Goal: Find specific page/section: Find specific page/section

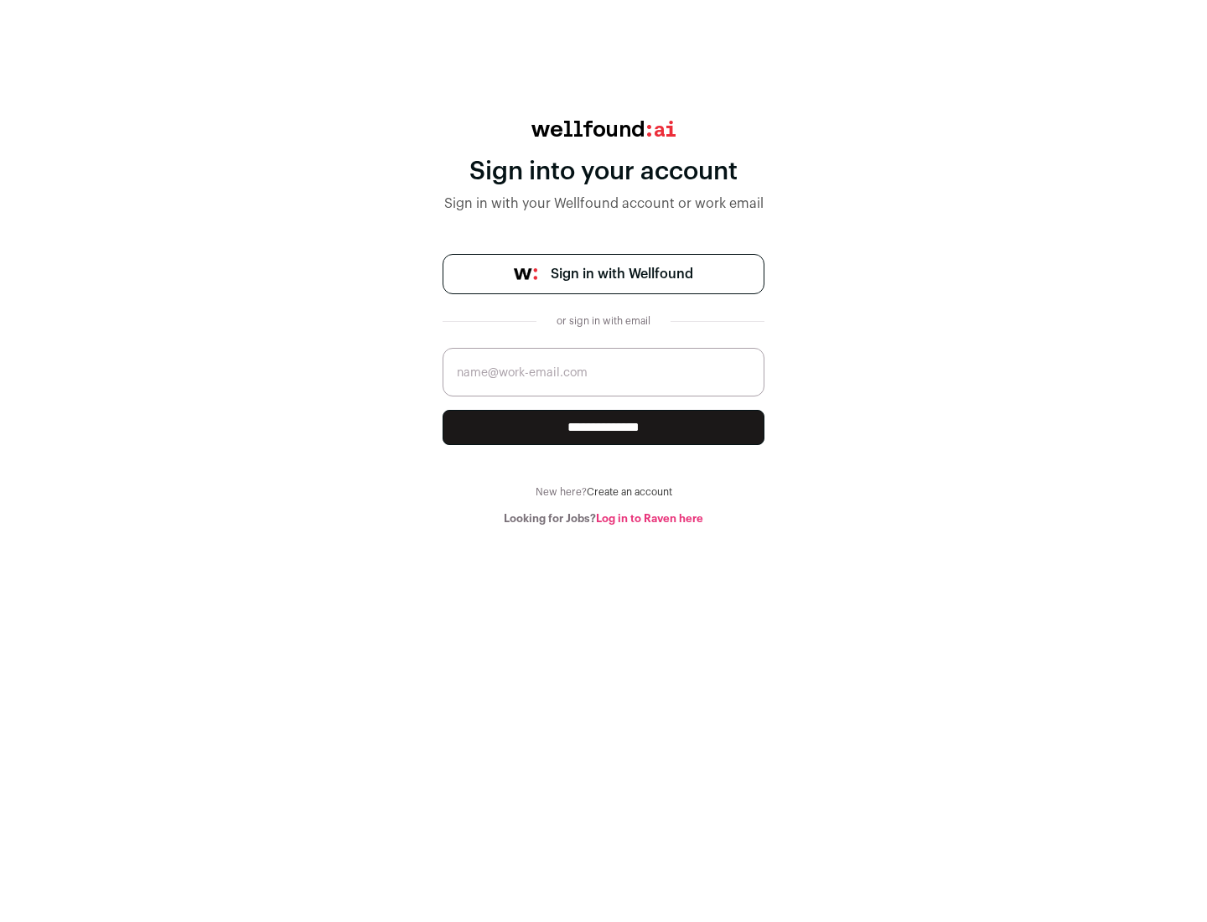
click at [621, 274] on span "Sign in with Wellfound" at bounding box center [622, 274] width 142 height 20
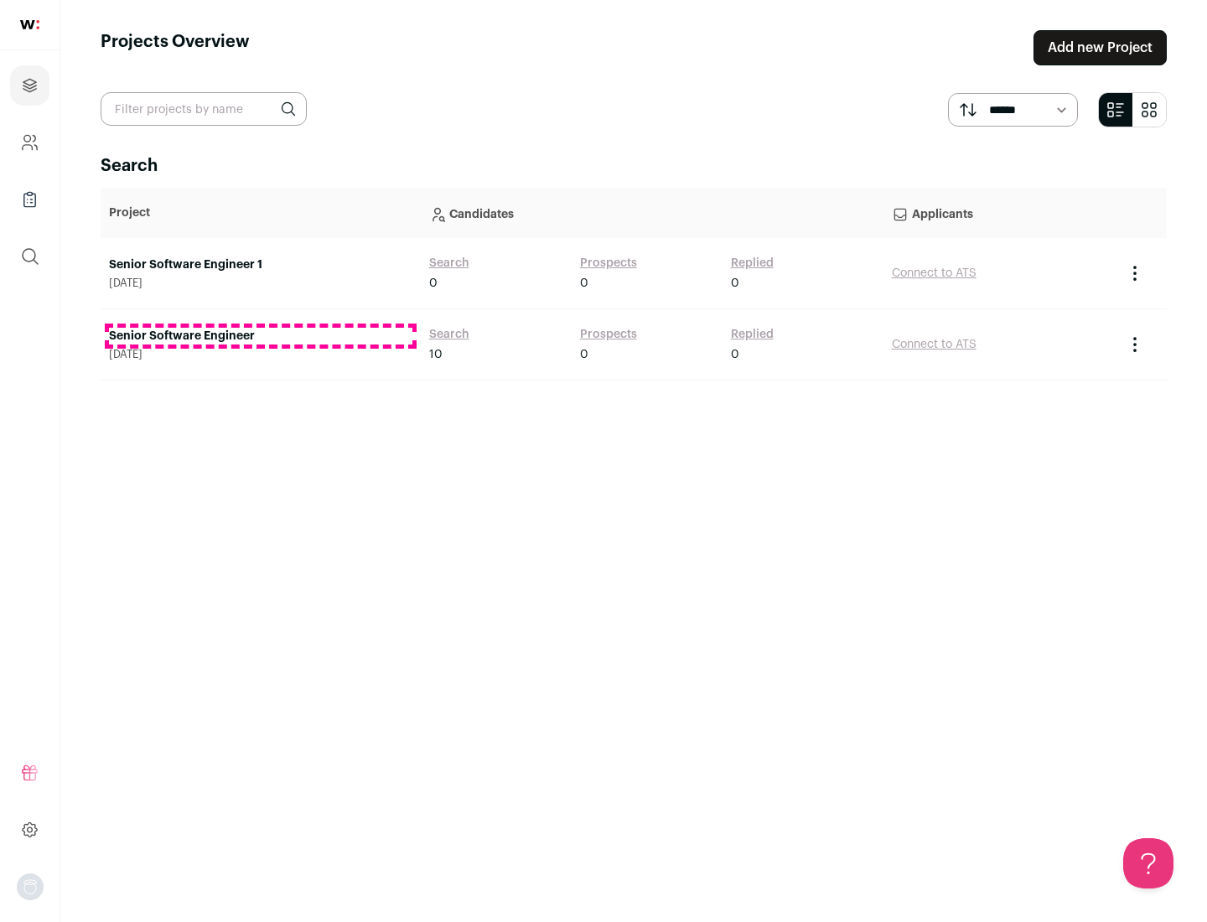
click at [260, 336] on link "Senior Software Engineer" at bounding box center [260, 336] width 303 height 17
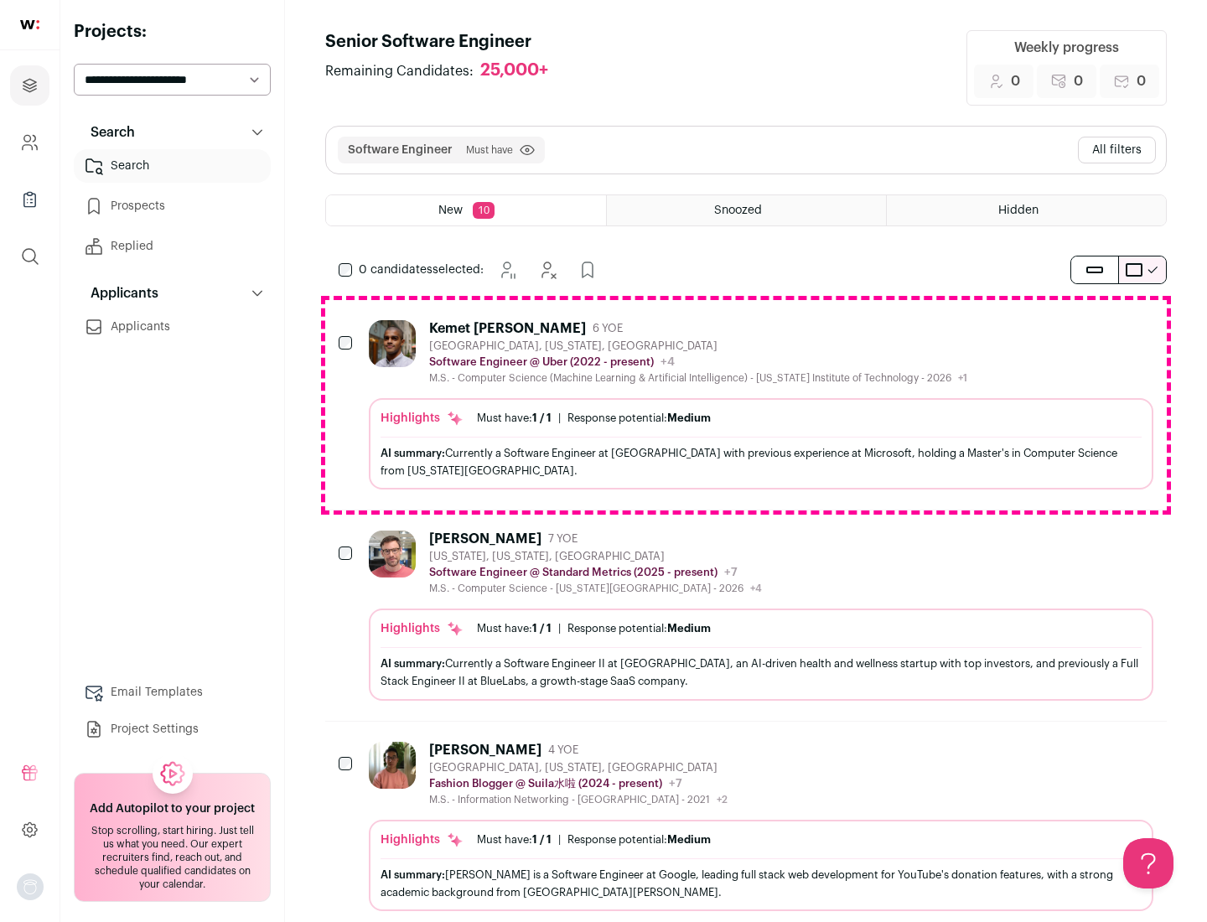
click at [746, 405] on div "Highlights Must have: 1 / 1 How many must haves have been fulfilled? | Response…" at bounding box center [761, 443] width 784 height 91
